Goal: Subscribe to service/newsletter

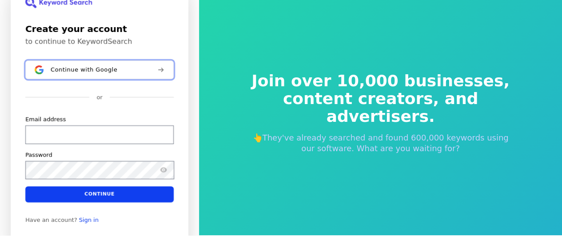
click at [129, 64] on button "Continue with Google" at bounding box center [99, 69] width 148 height 19
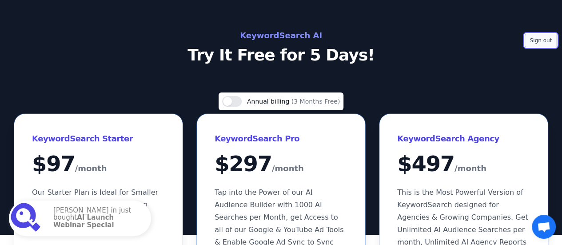
click at [530, 43] on button "Sign out" at bounding box center [541, 40] width 32 height 13
